Goal: Task Accomplishment & Management: Use online tool/utility

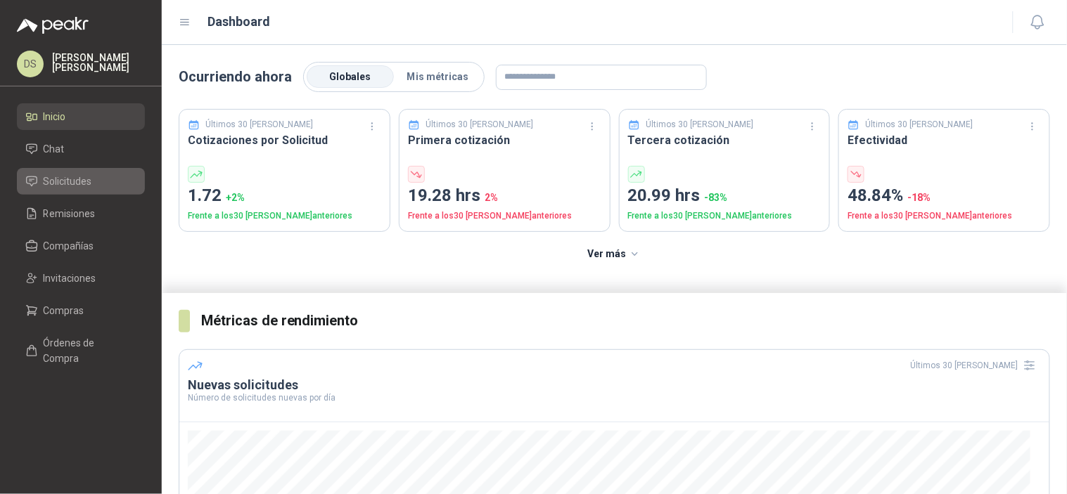
click at [93, 174] on li "Solicitudes" at bounding box center [80, 181] width 111 height 15
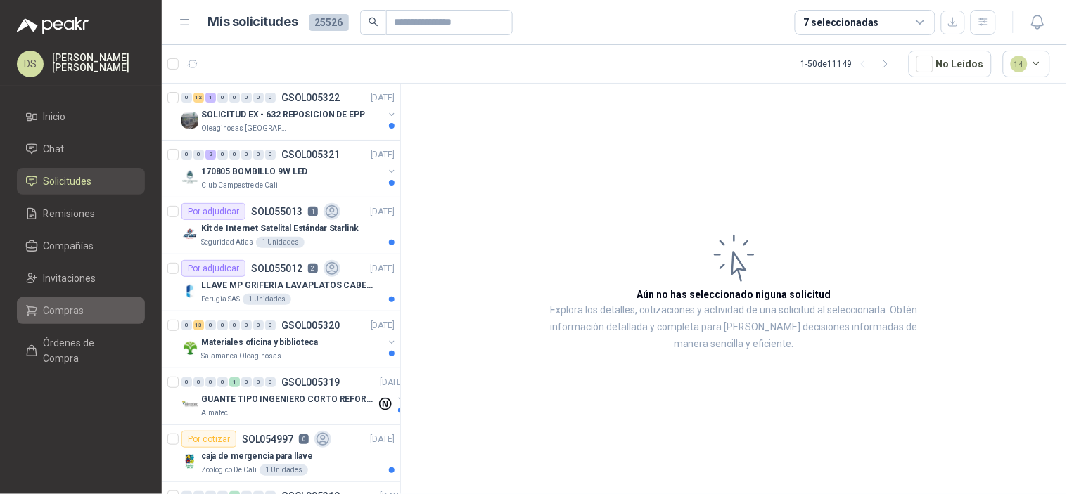
click at [61, 303] on span "Compras" at bounding box center [64, 310] width 41 height 15
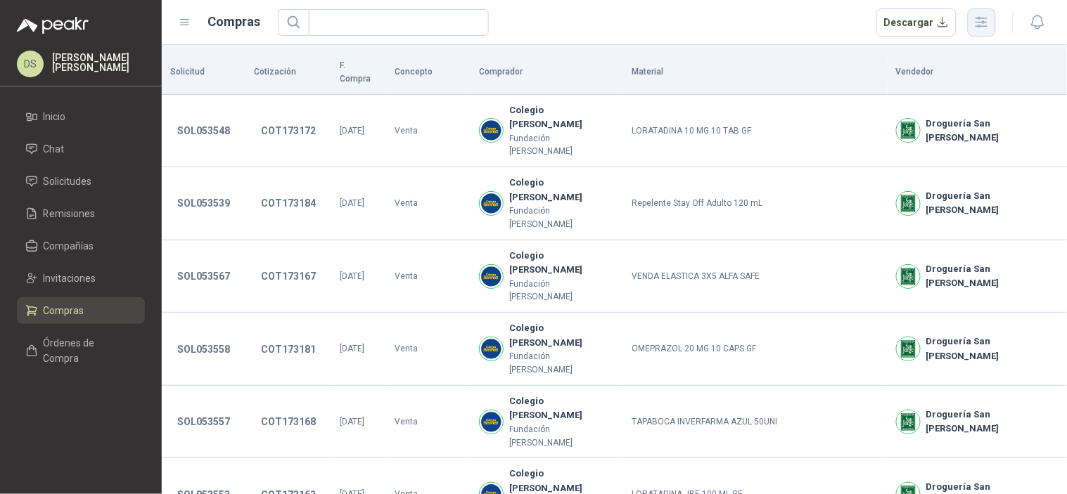
click at [977, 35] on button "button" at bounding box center [982, 22] width 28 height 28
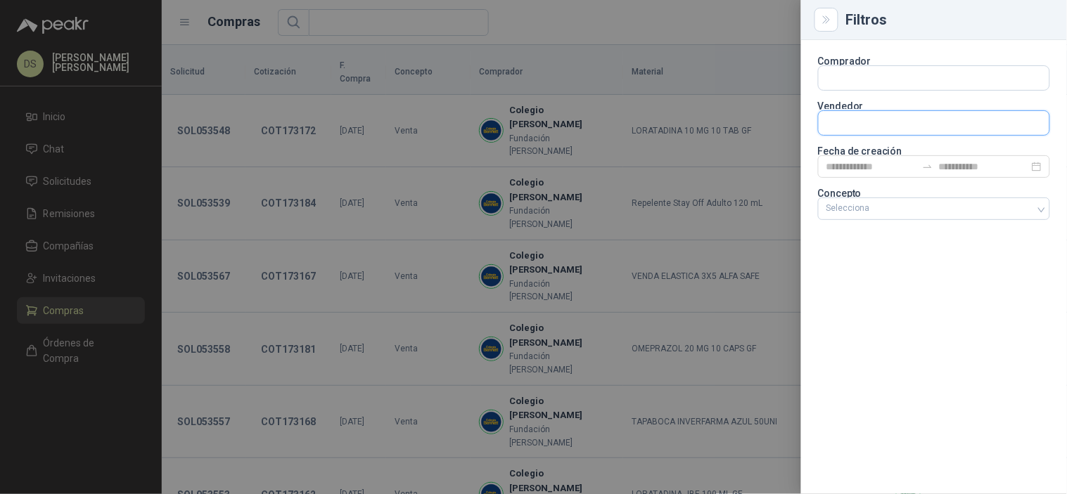
click at [852, 131] on input "text" at bounding box center [933, 123] width 231 height 24
type input "*******"
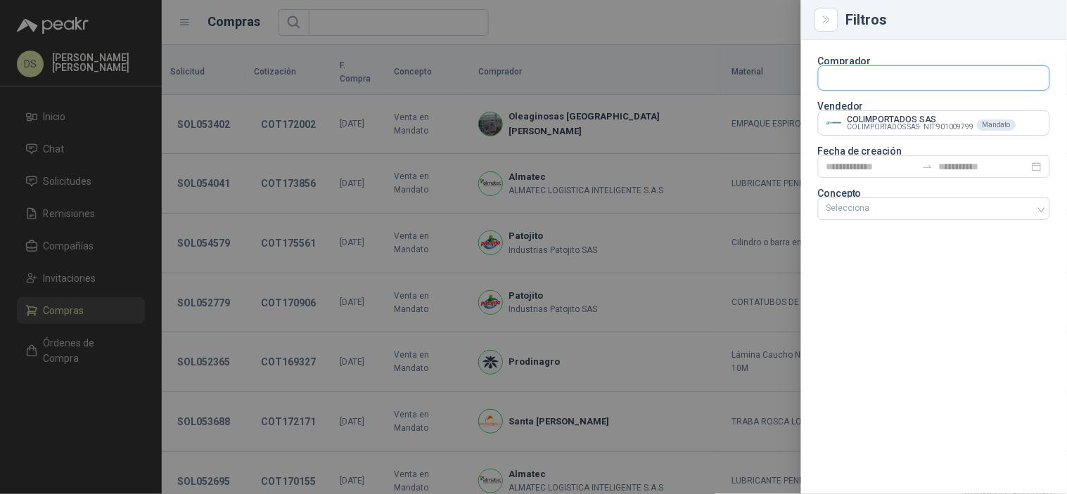
click at [867, 72] on input "text" at bounding box center [933, 78] width 231 height 24
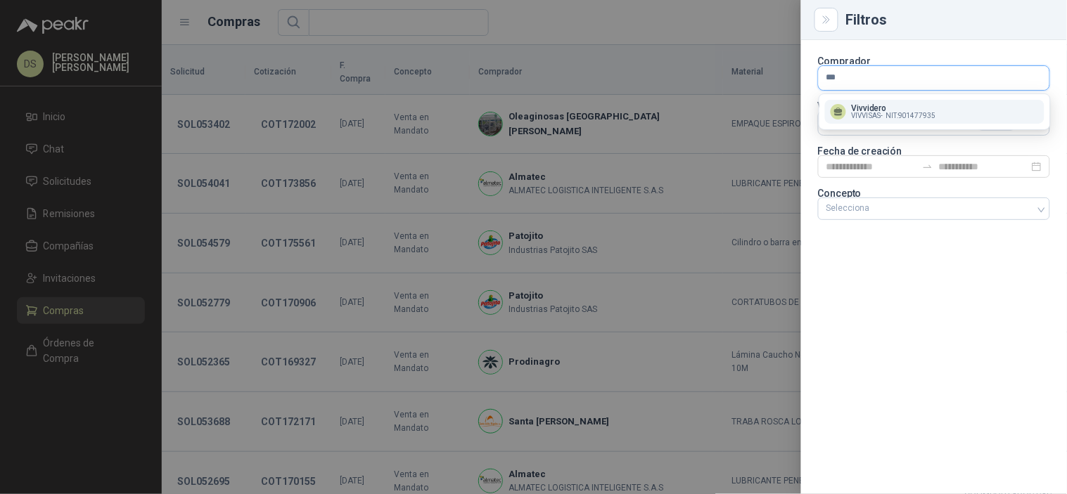
type input "***"
click at [866, 114] on span "VIVVI SAS -" at bounding box center [868, 116] width 32 height 7
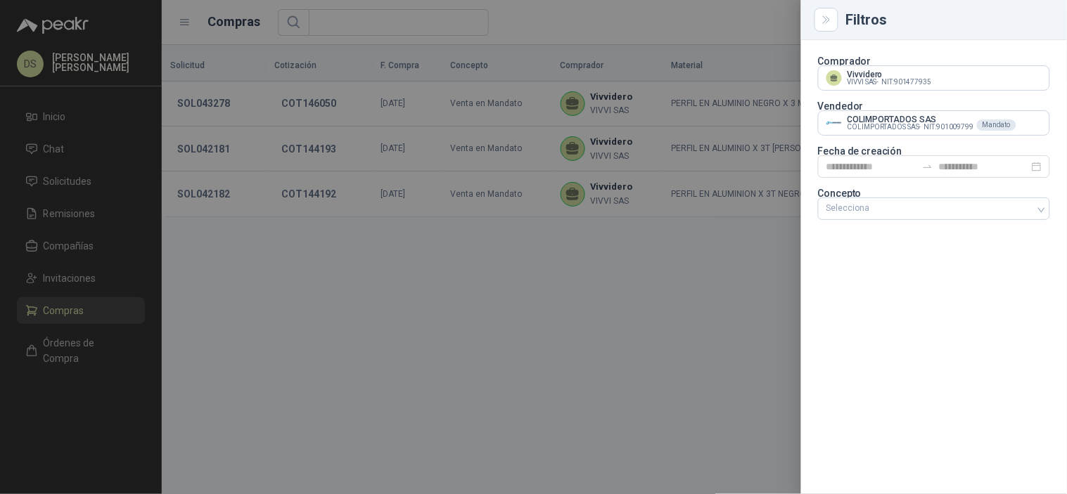
click at [749, 24] on div at bounding box center [533, 247] width 1067 height 494
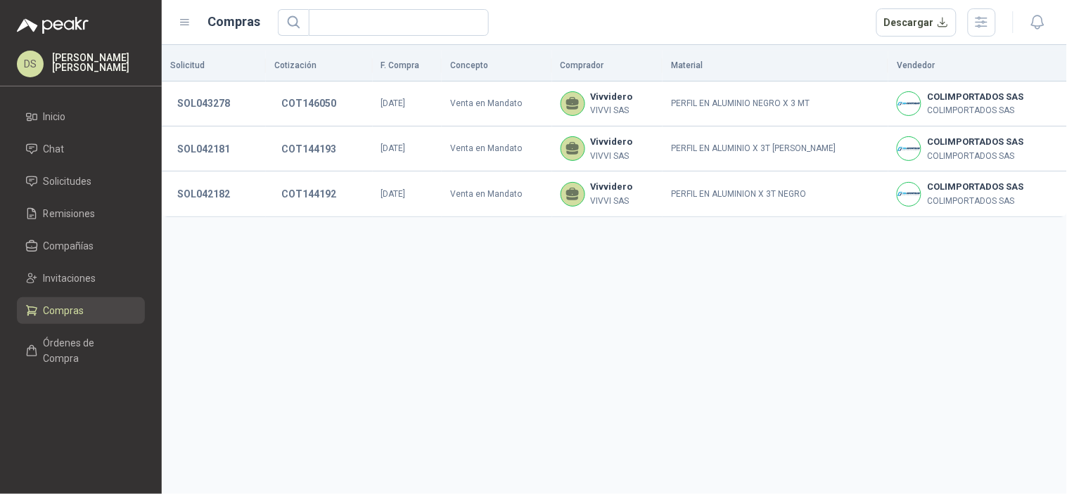
click at [621, 320] on div "Solicitud Cotización F. Compra Concepto Comprador Material Vendedor SOL043278 C…" at bounding box center [614, 269] width 905 height 449
drag, startPoint x: 86, startPoint y: 120, endPoint x: 103, endPoint y: 195, distance: 77.8
click at [86, 120] on li "Inicio" at bounding box center [80, 116] width 111 height 15
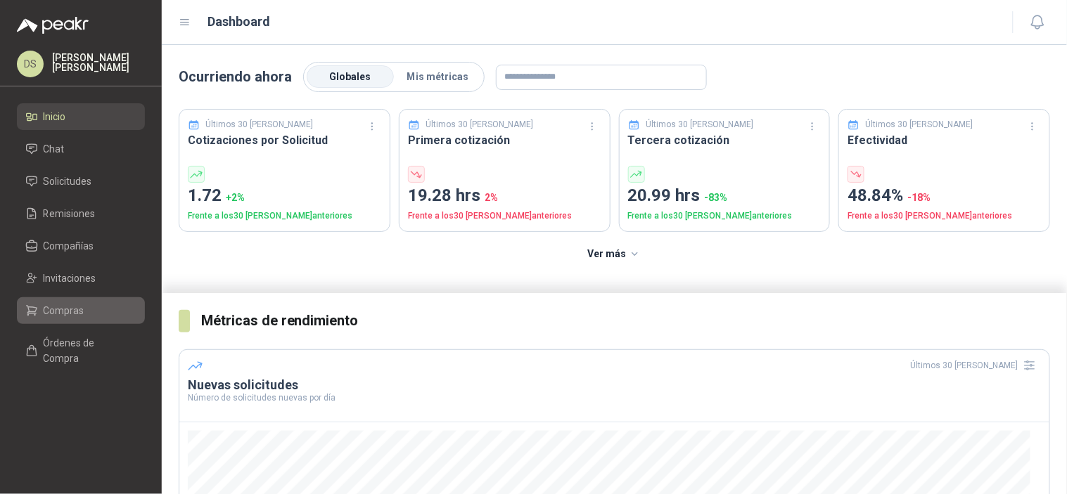
click at [37, 303] on li "Compras" at bounding box center [80, 310] width 111 height 15
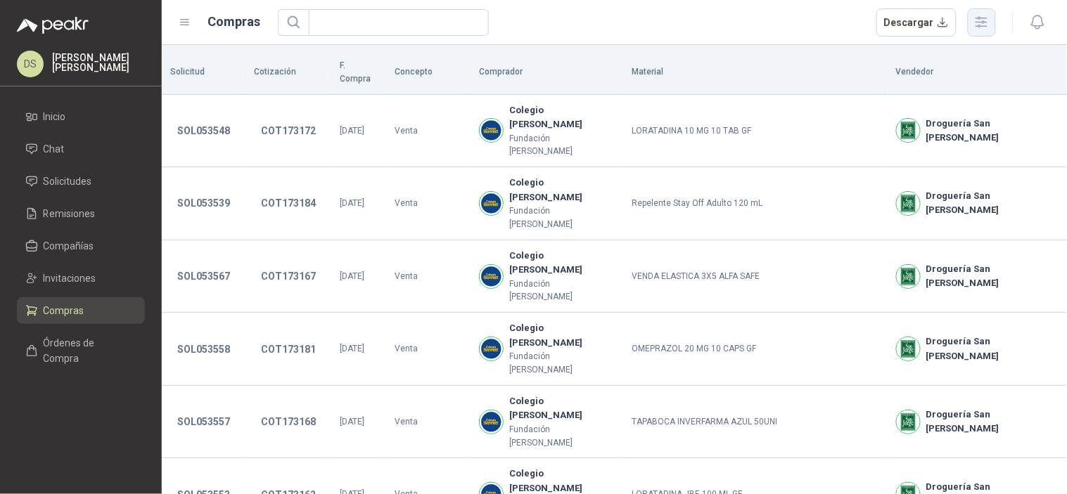
click at [993, 22] on button "button" at bounding box center [982, 22] width 28 height 28
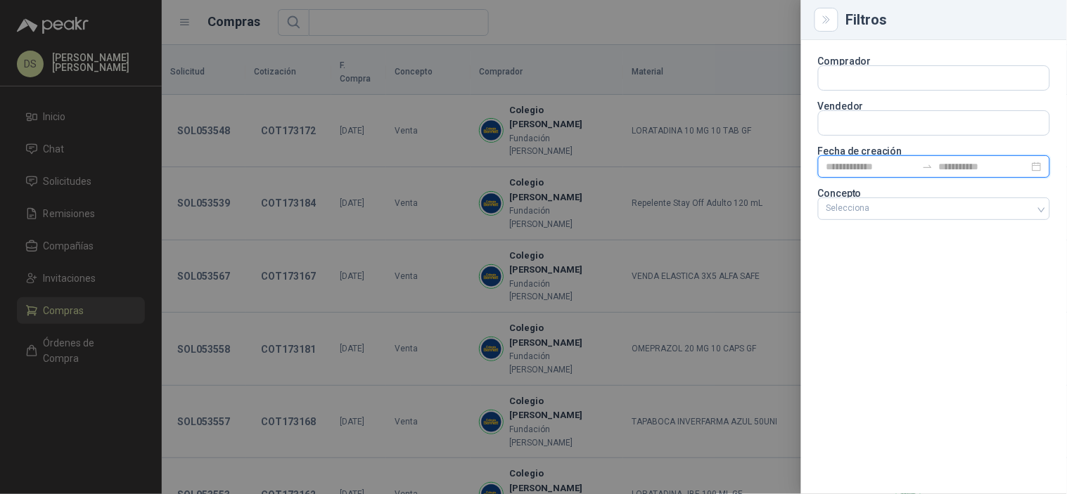
click at [945, 164] on input at bounding box center [984, 166] width 90 height 15
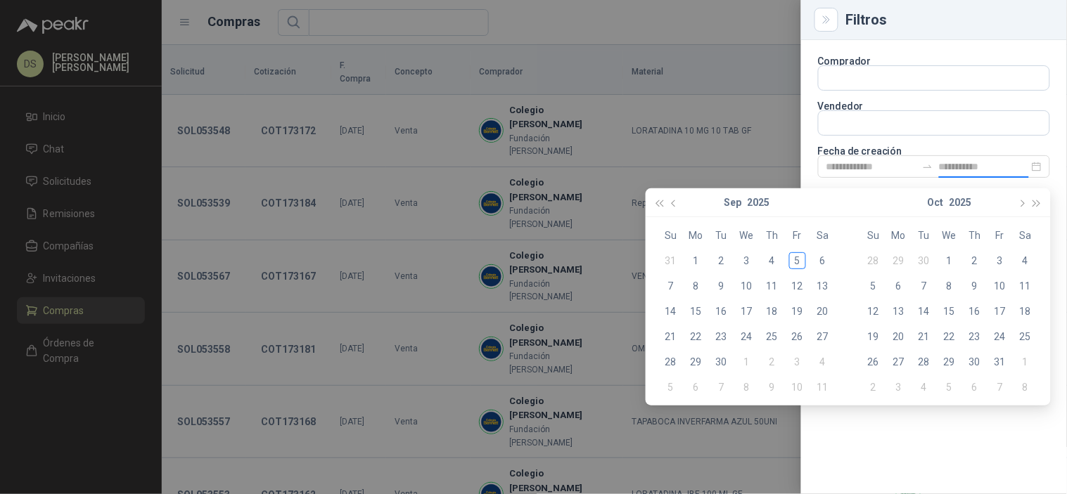
click at [854, 151] on p "Fecha de creación" at bounding box center [934, 151] width 232 height 8
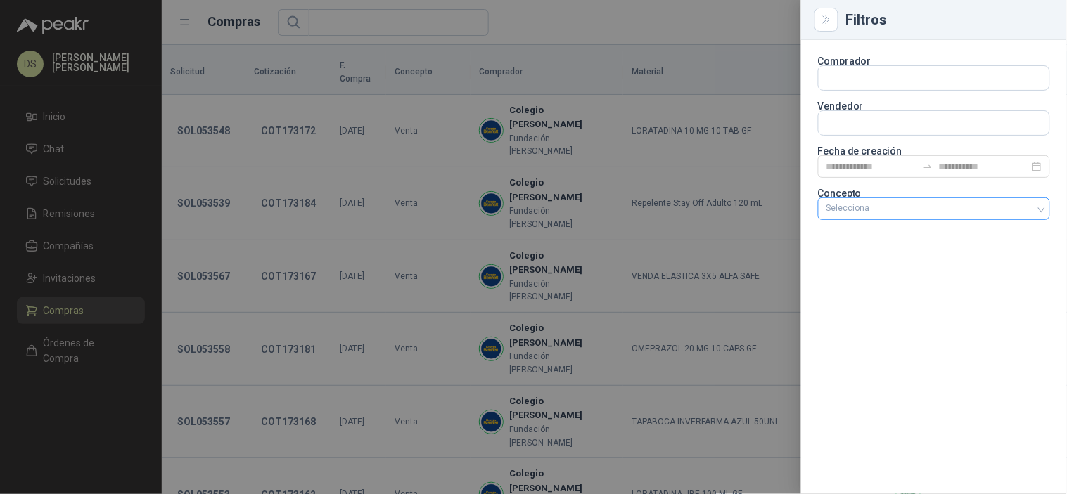
click at [895, 200] on div "Selecciona" at bounding box center [934, 209] width 232 height 23
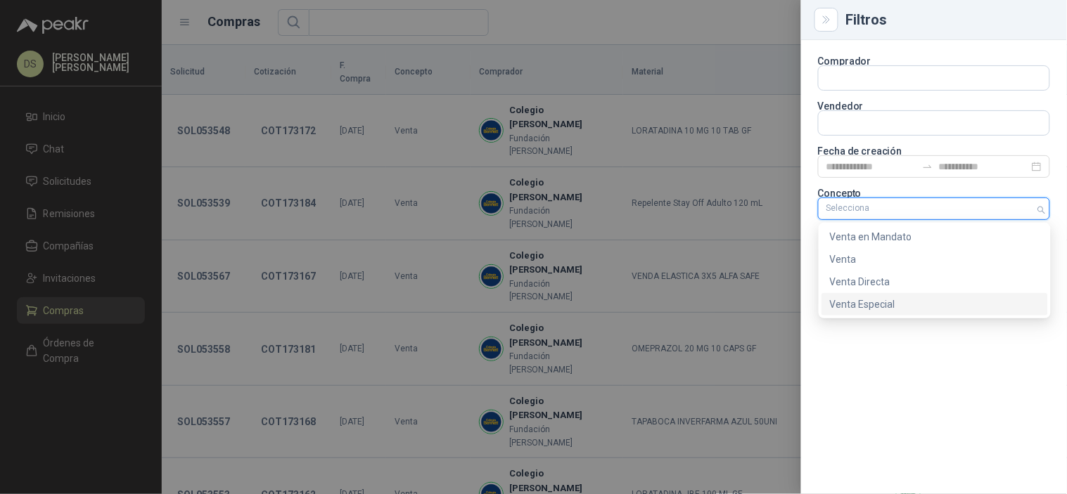
click at [872, 303] on div "Venta Especial" at bounding box center [935, 304] width 210 height 15
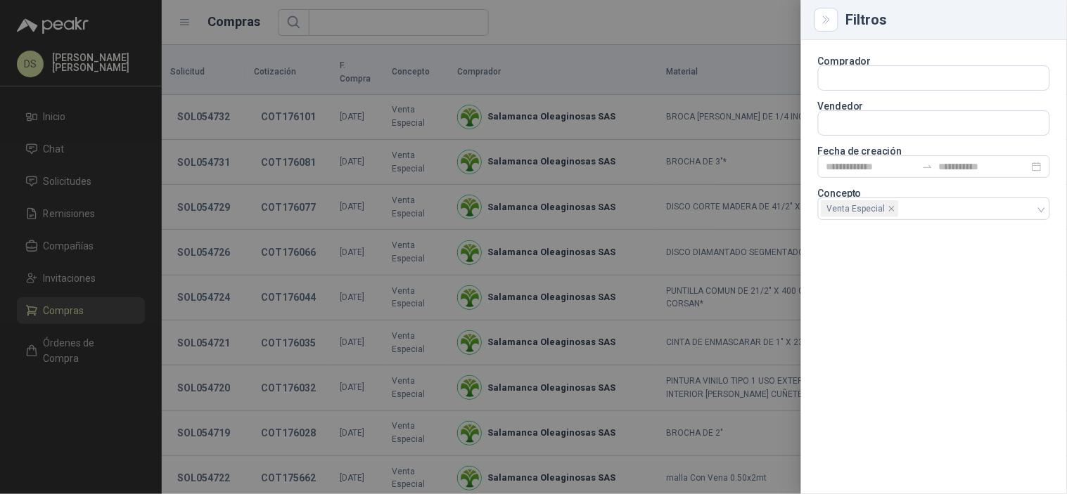
click at [677, 29] on div at bounding box center [533, 247] width 1067 height 494
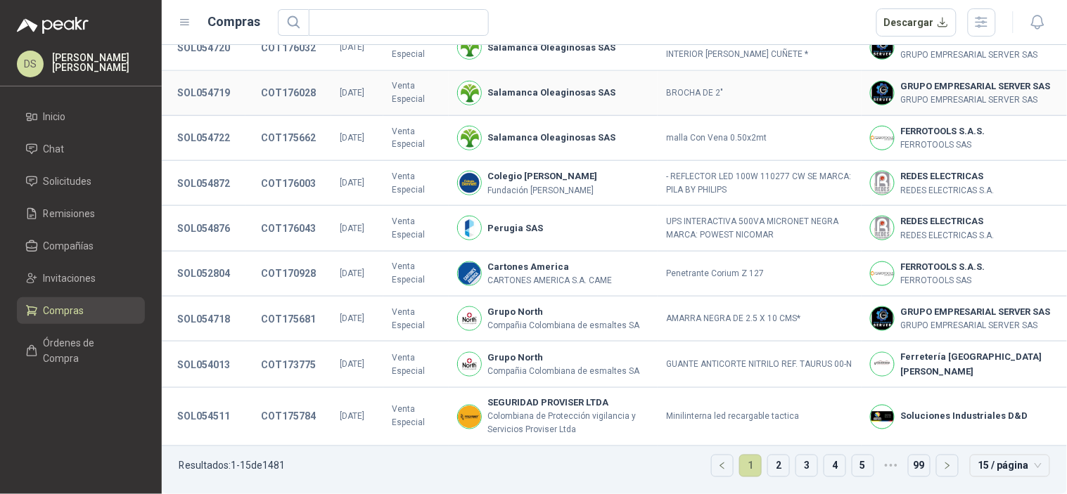
scroll to position [521, 0]
click at [975, 23] on icon "button" at bounding box center [981, 22] width 16 height 16
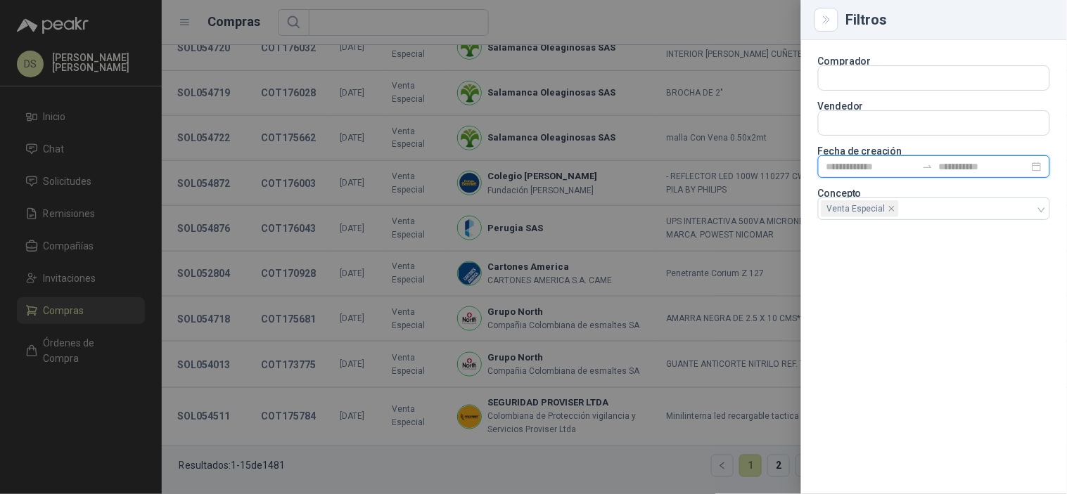
click at [867, 165] on input at bounding box center [871, 166] width 90 height 15
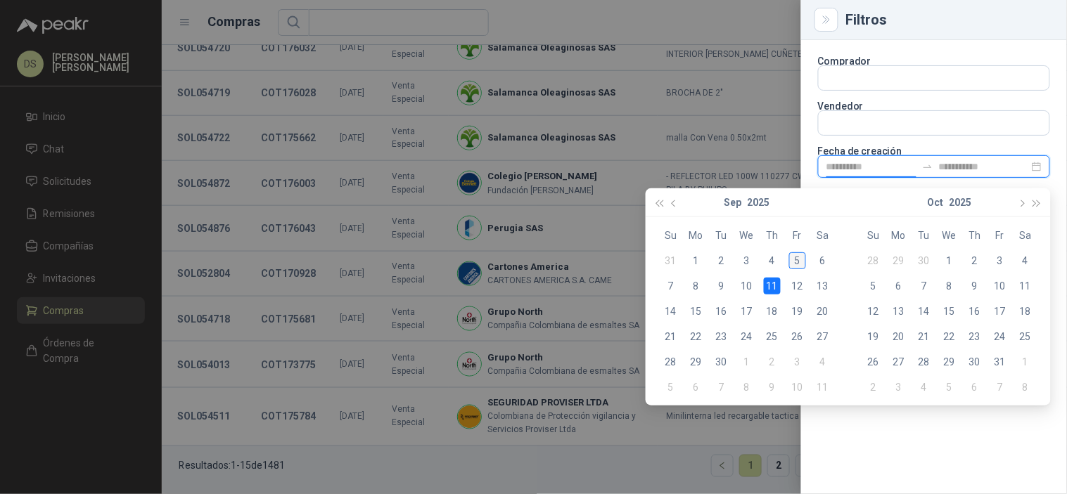
type input "**********"
click at [803, 258] on div "5" at bounding box center [797, 260] width 17 height 17
click at [795, 258] on div "5" at bounding box center [797, 260] width 17 height 17
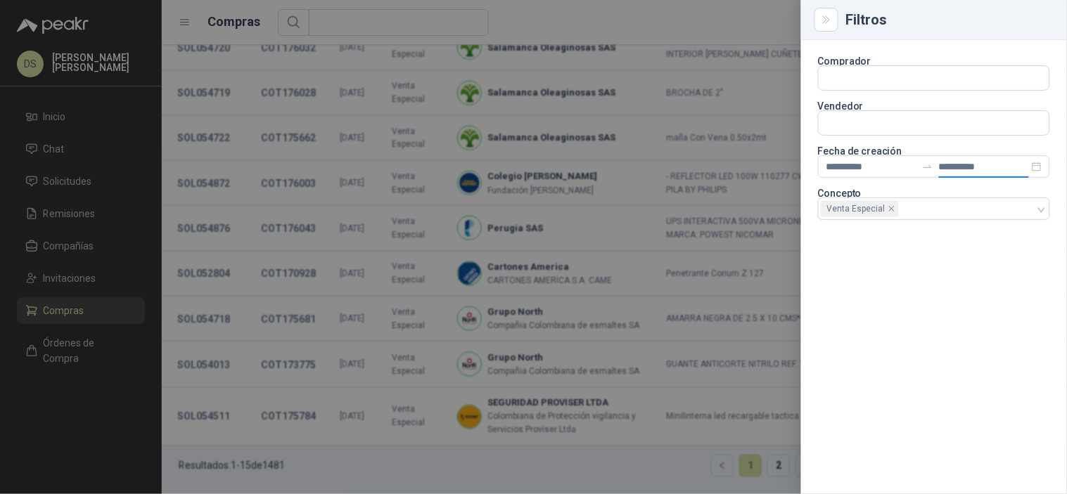
type input "**********"
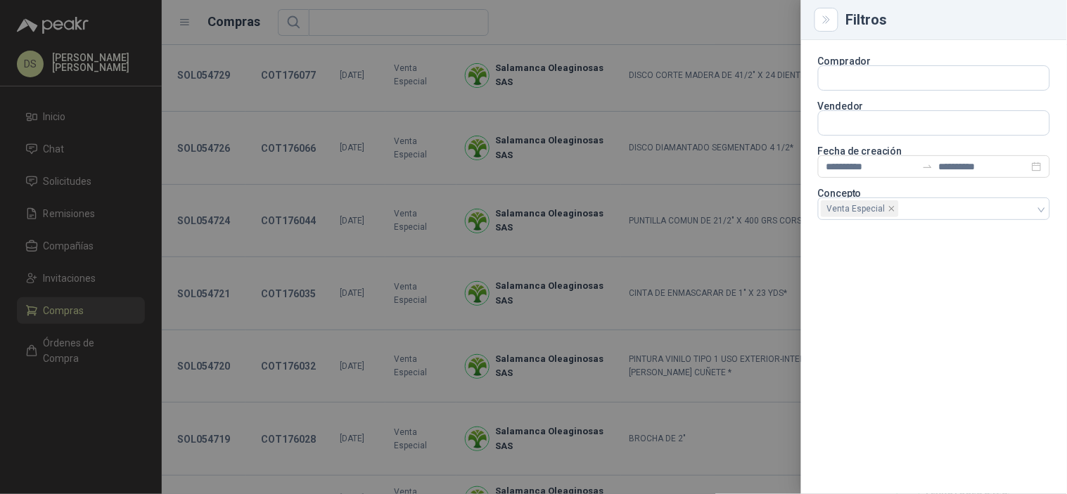
click at [750, 15] on div at bounding box center [533, 247] width 1067 height 494
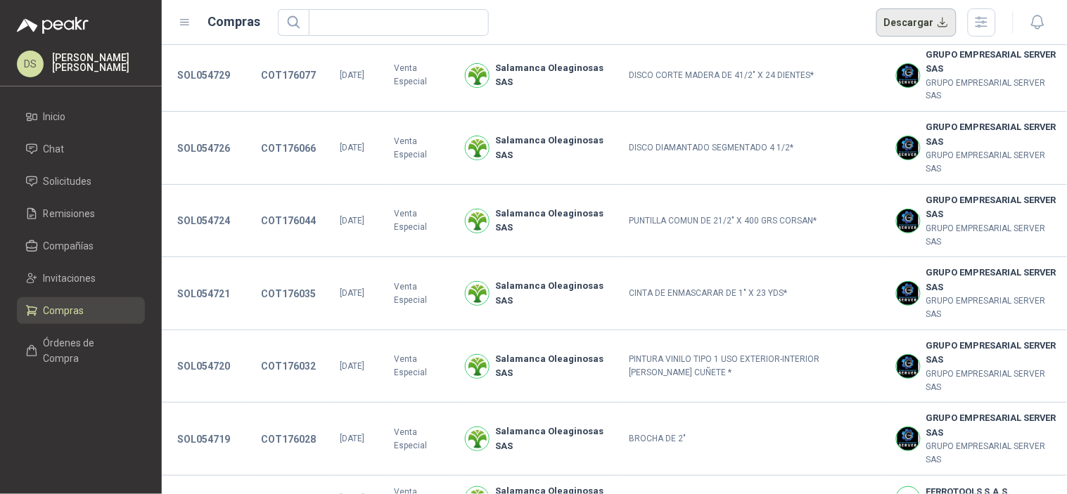
click at [926, 22] on button "Descargar" at bounding box center [916, 22] width 81 height 28
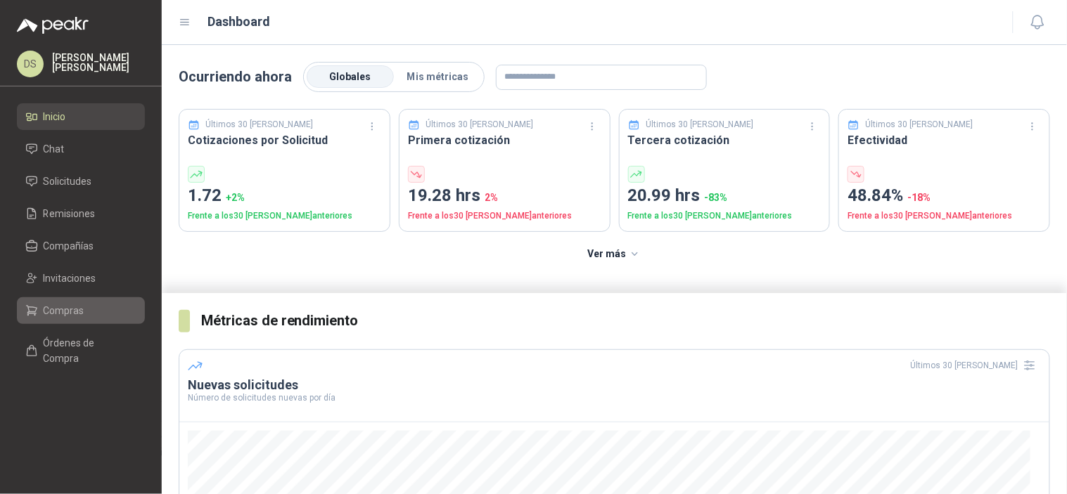
click at [75, 300] on link "Compras" at bounding box center [81, 310] width 128 height 27
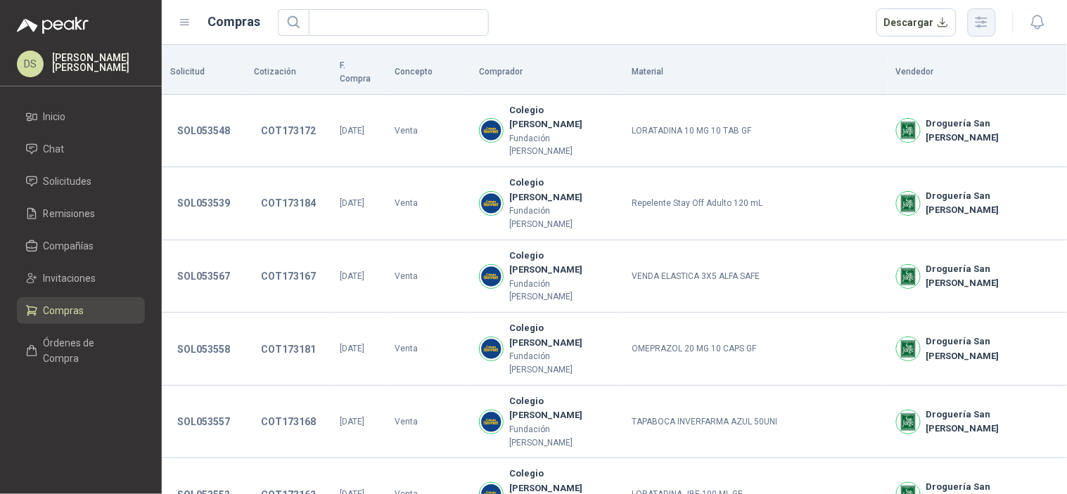
click at [982, 14] on icon "button" at bounding box center [981, 22] width 16 height 16
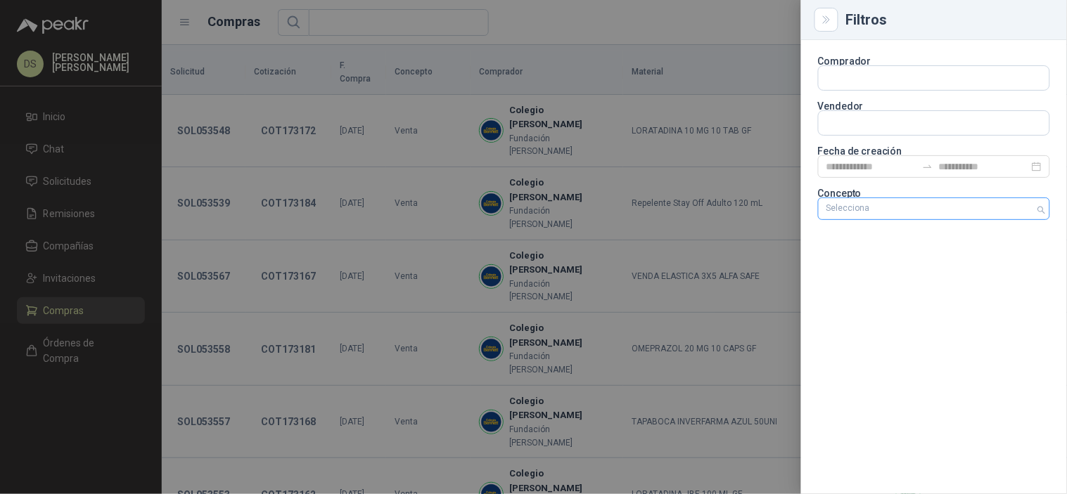
click at [928, 210] on div at bounding box center [927, 209] width 212 height 10
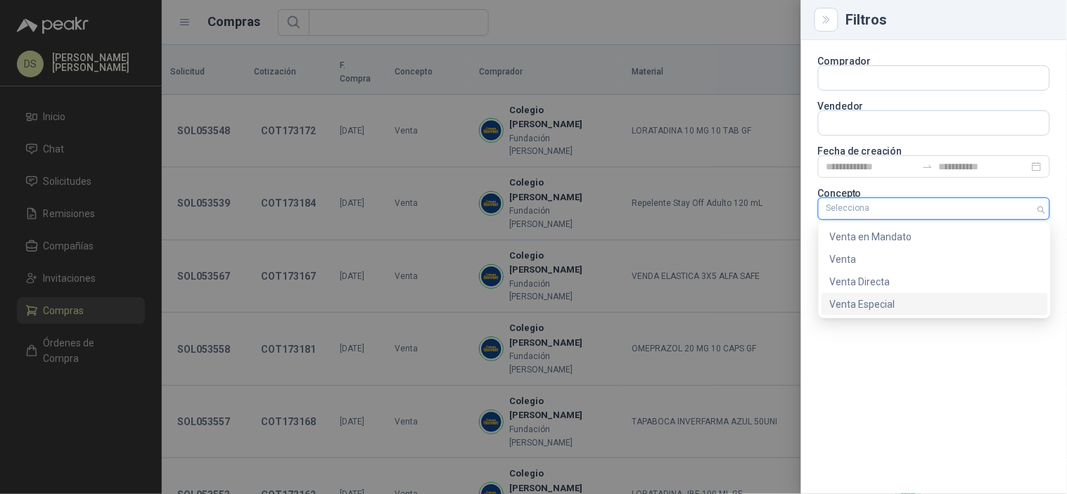
click at [908, 312] on div "Venta Especial" at bounding box center [935, 304] width 210 height 15
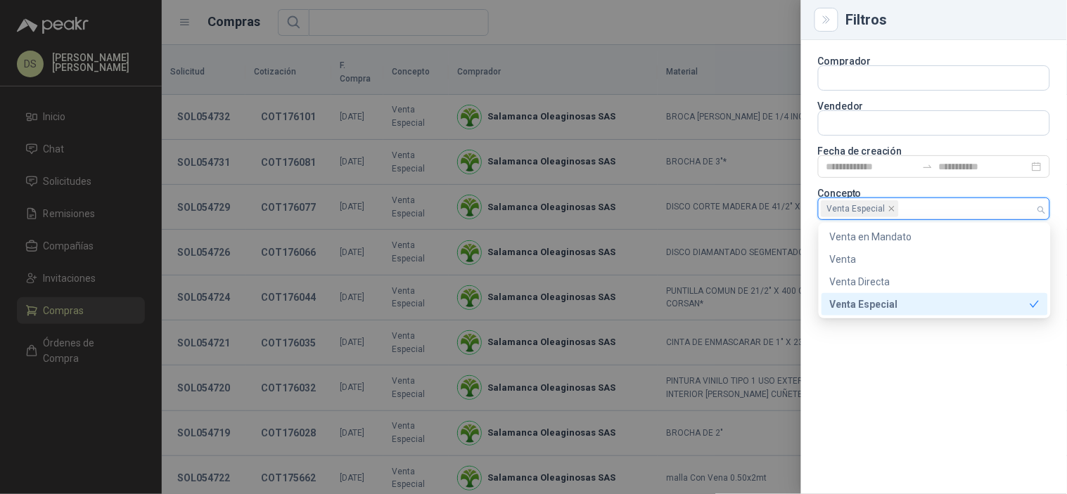
click at [594, 38] on div at bounding box center [533, 247] width 1067 height 494
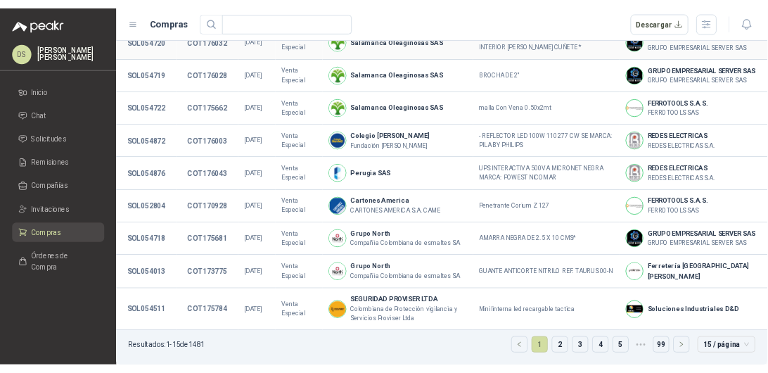
scroll to position [416, 0]
